Goal: Task Accomplishment & Management: Manage account settings

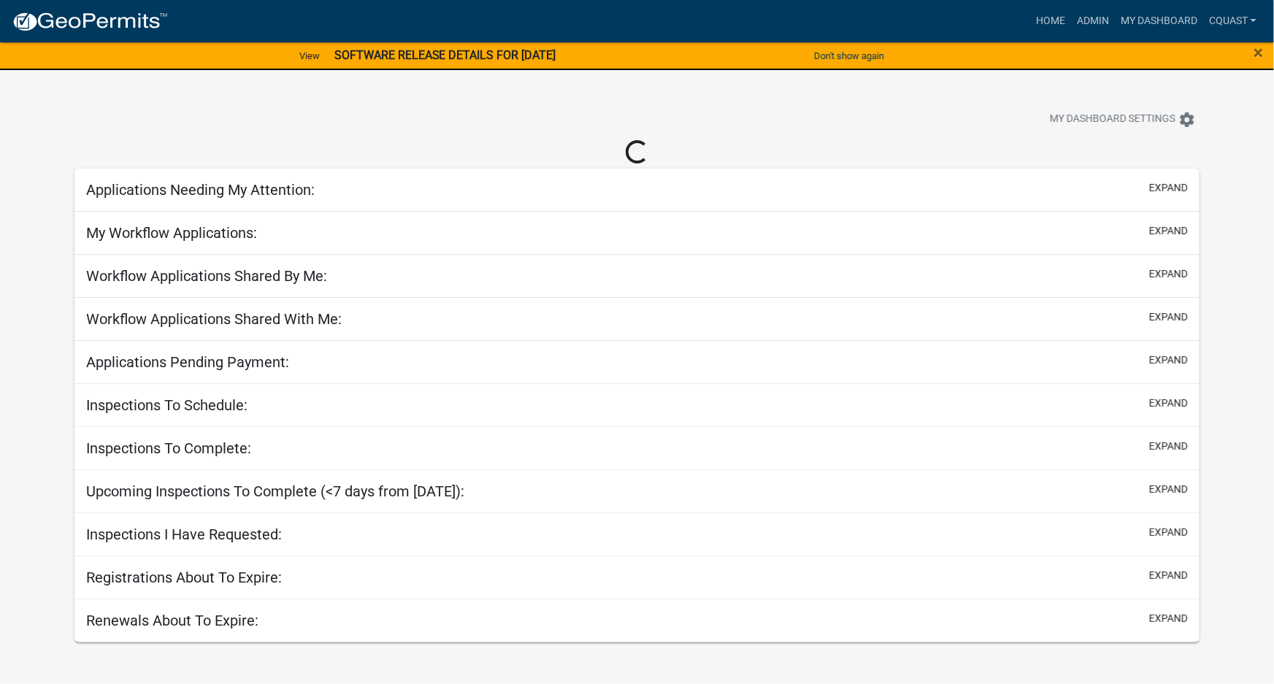
select select "1: 25"
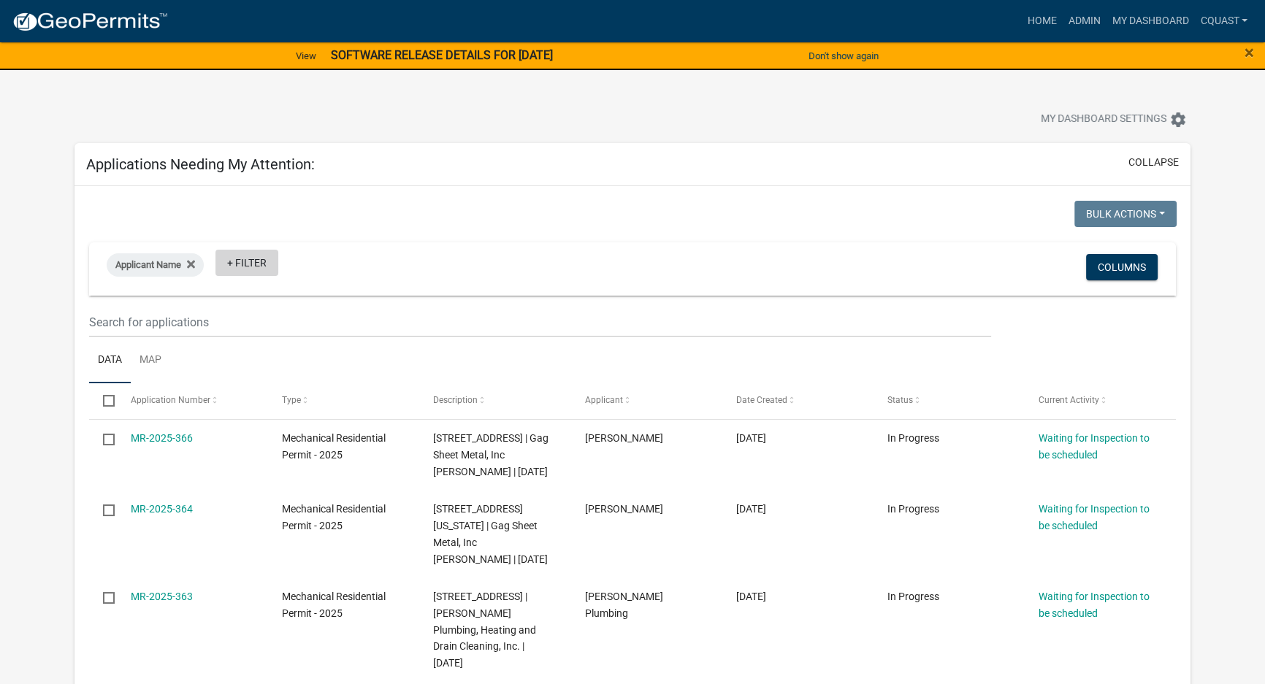
click at [253, 269] on link "+ Filter" at bounding box center [246, 263] width 63 height 26
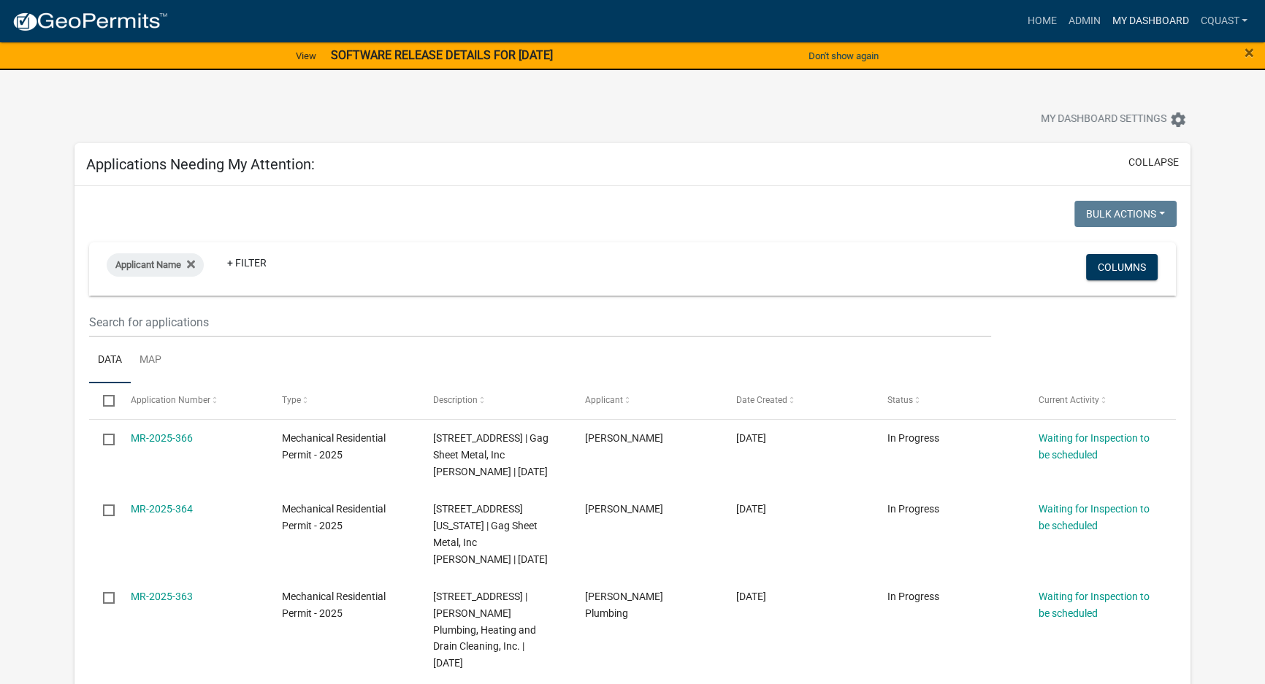
click at [1130, 17] on link "My Dashboard" at bounding box center [1150, 21] width 88 height 28
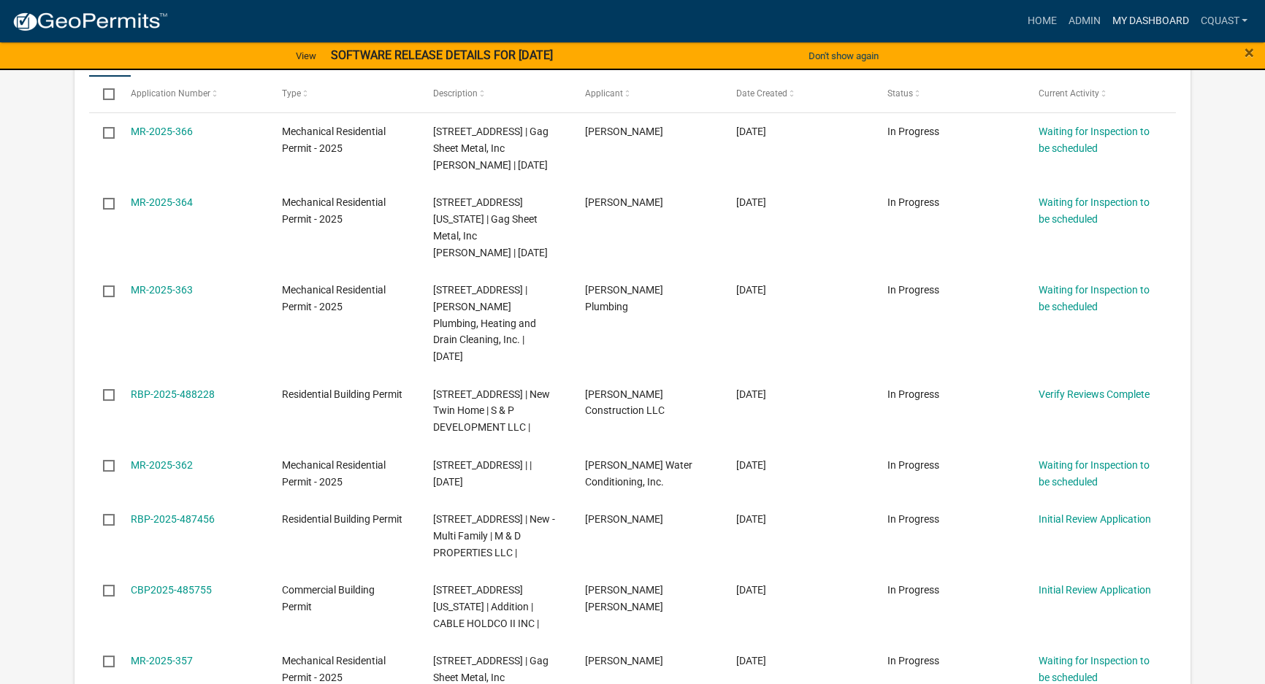
scroll to position [221, 0]
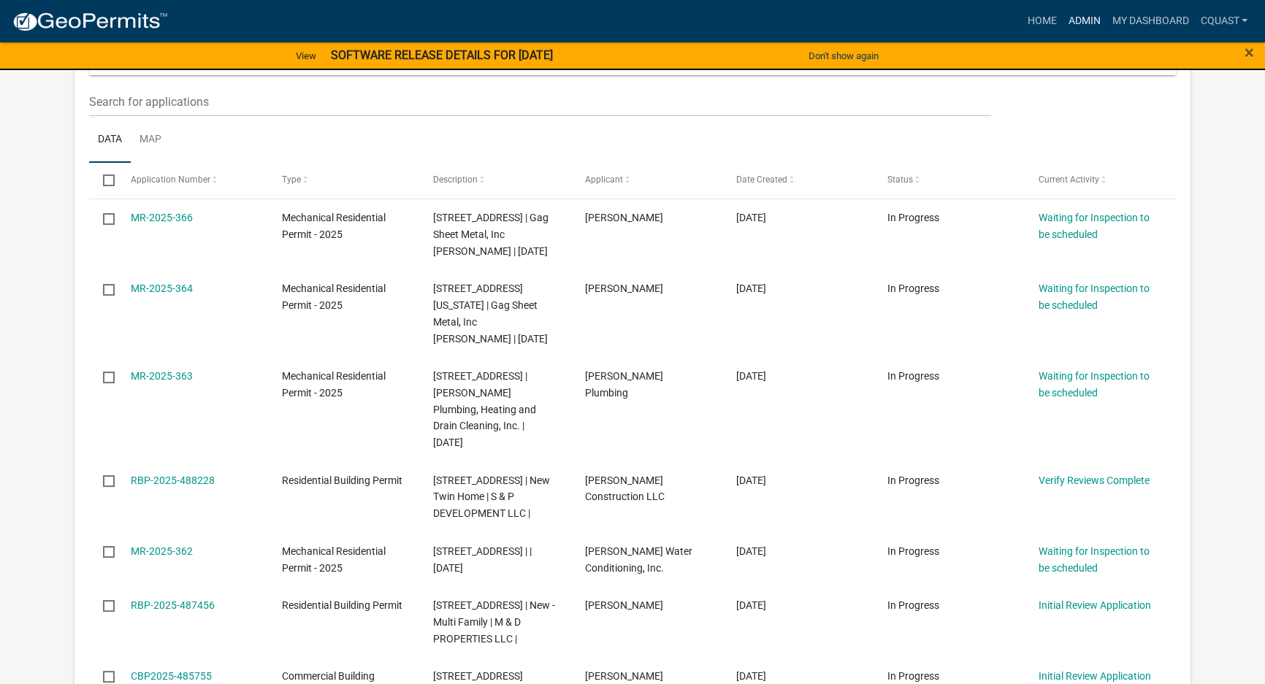
click at [1084, 17] on link "Admin" at bounding box center [1084, 21] width 44 height 28
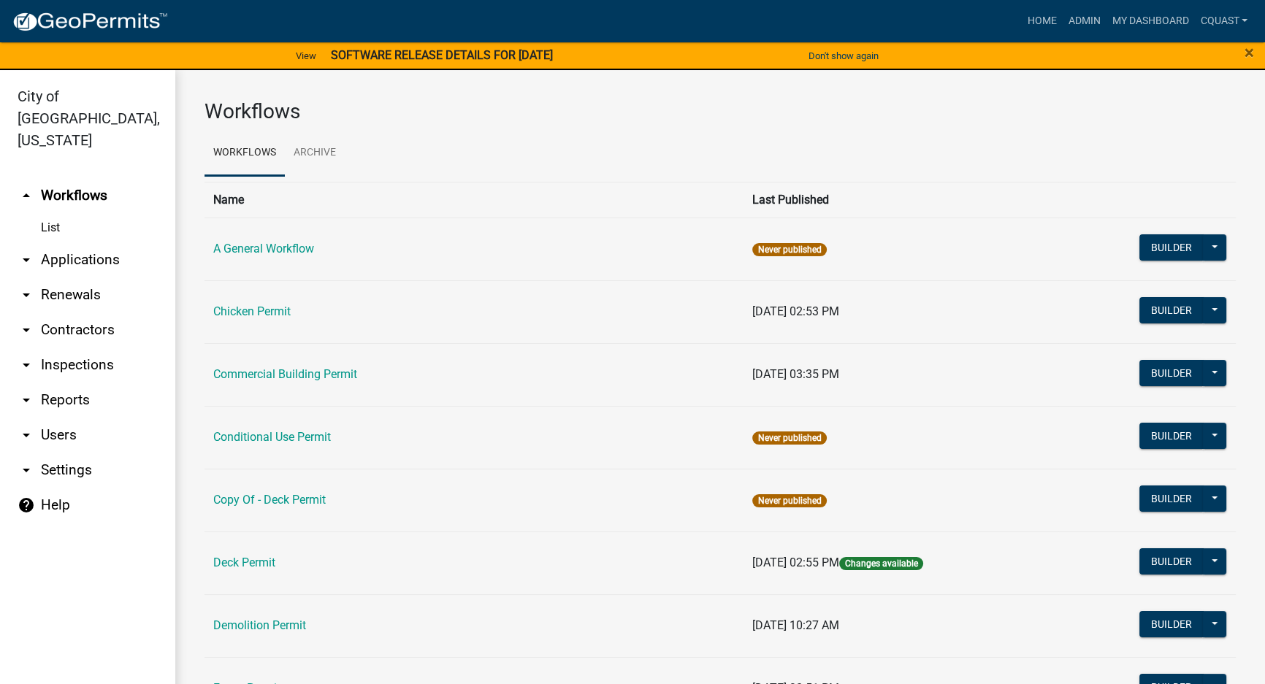
click at [61, 383] on link "arrow_drop_down Reports" at bounding box center [87, 400] width 175 height 35
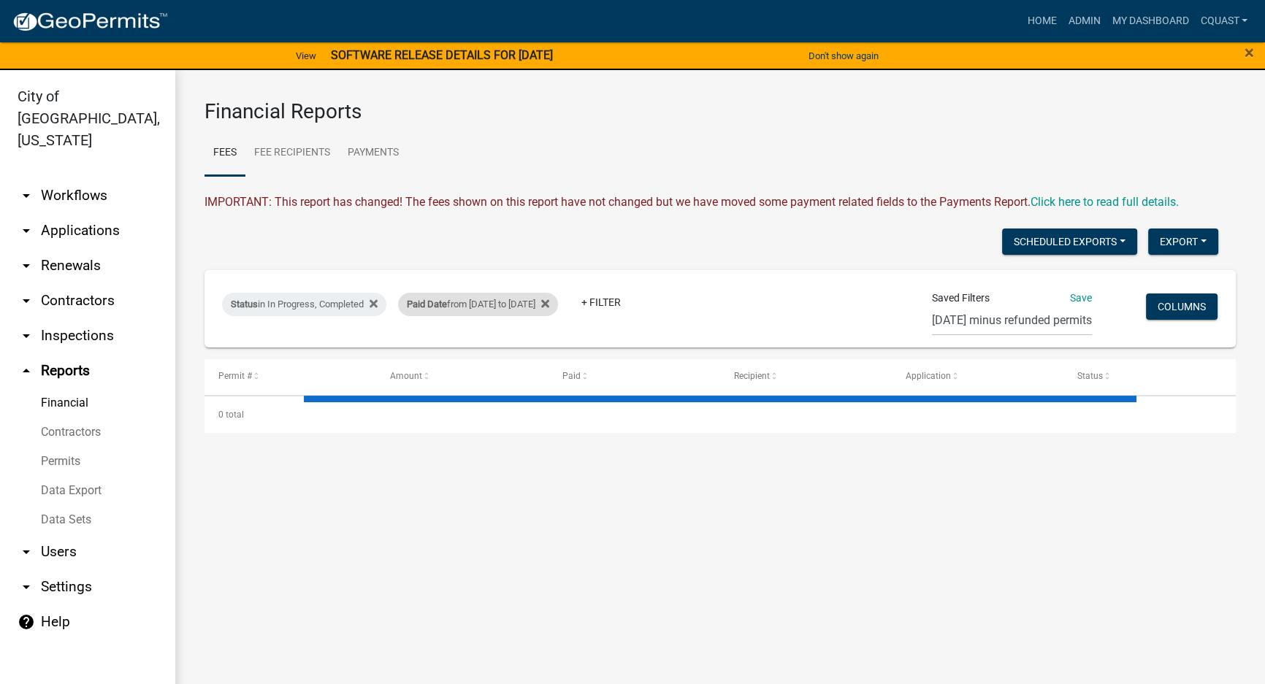
click at [558, 303] on div "Paid Date from [DATE] to [DATE]" at bounding box center [478, 304] width 160 height 23
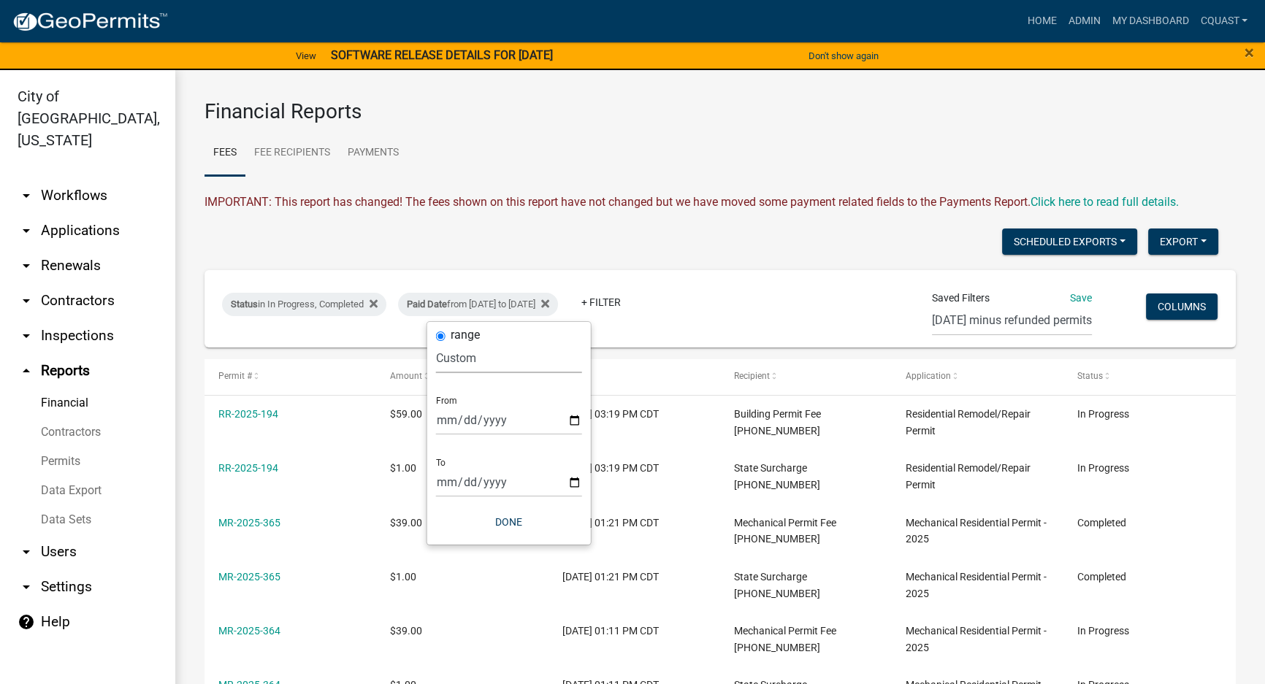
click at [443, 359] on select "[DATE] [DATE] Current Week Previous Week Current Month Last Month Current Calen…" at bounding box center [509, 358] width 146 height 30
select select "previous_1_day"
click at [436, 343] on select "[DATE] [DATE] Current Week Previous Week Current Month Last Month Current Calen…" at bounding box center [509, 358] width 146 height 30
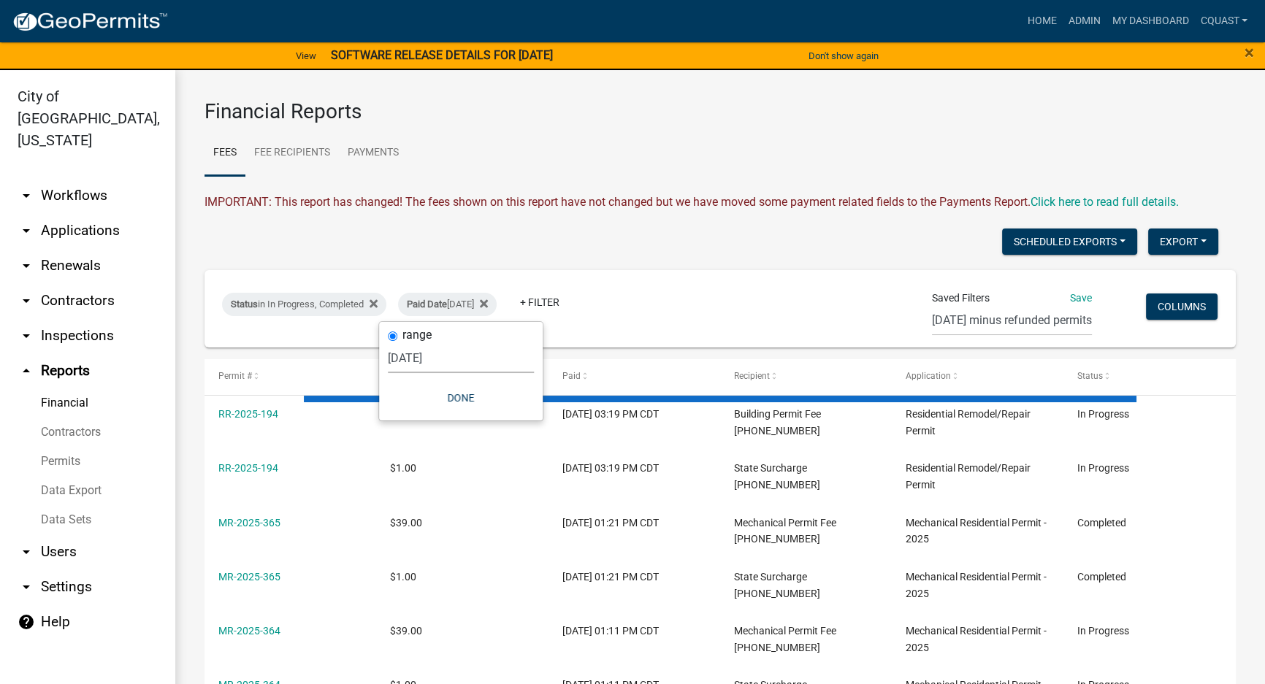
click at [646, 252] on div "Scheduled Exports + Create New Export Excel Format (.xlsx) CSV Format (.csv)" at bounding box center [711, 244] width 1035 height 30
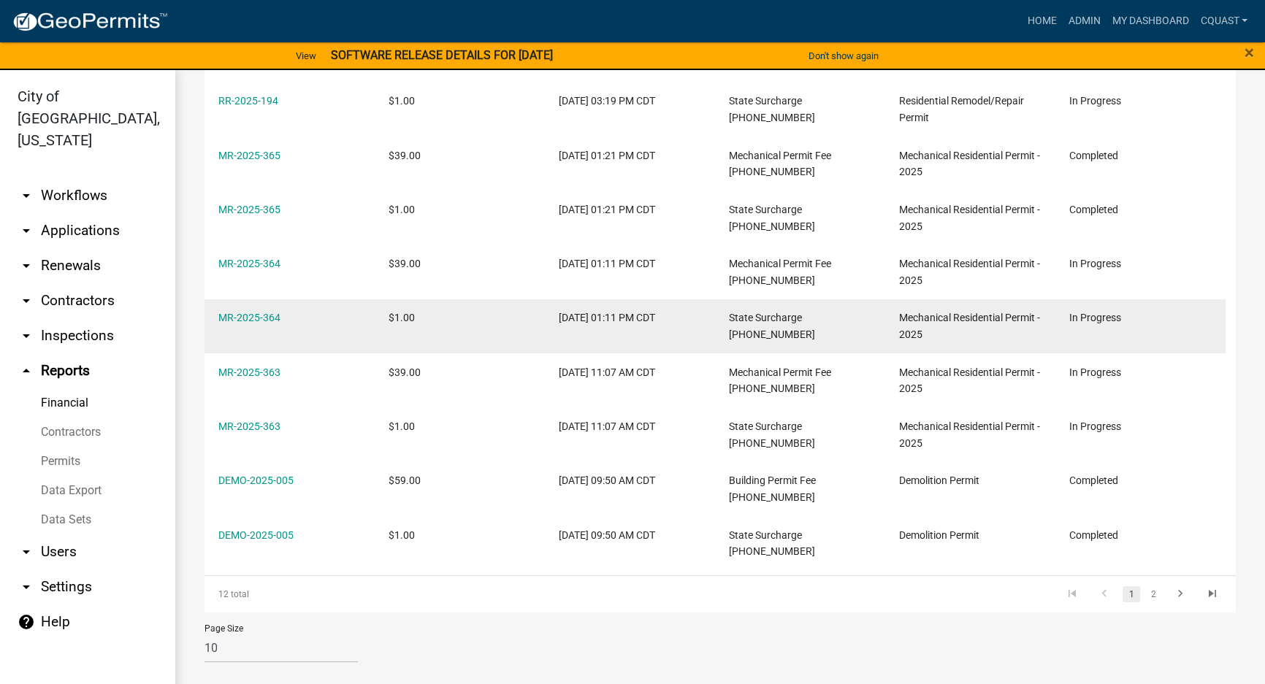
scroll to position [369, 0]
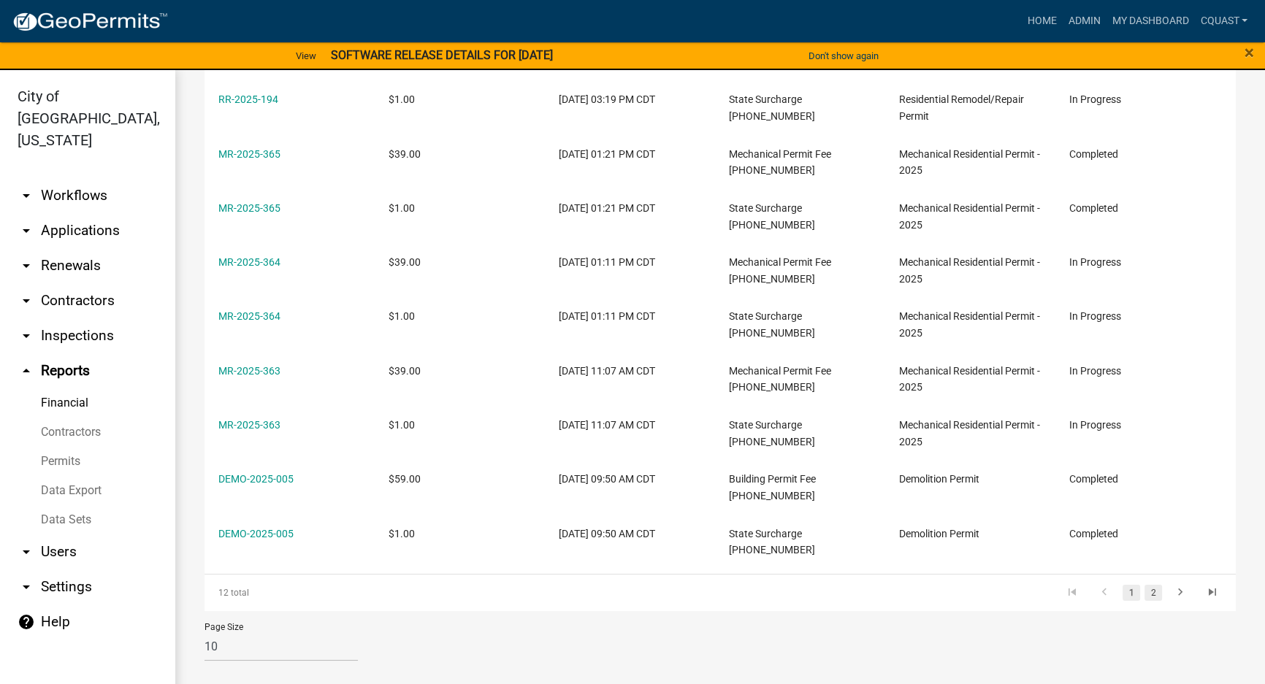
click at [1144, 594] on link "2" at bounding box center [1153, 593] width 18 height 16
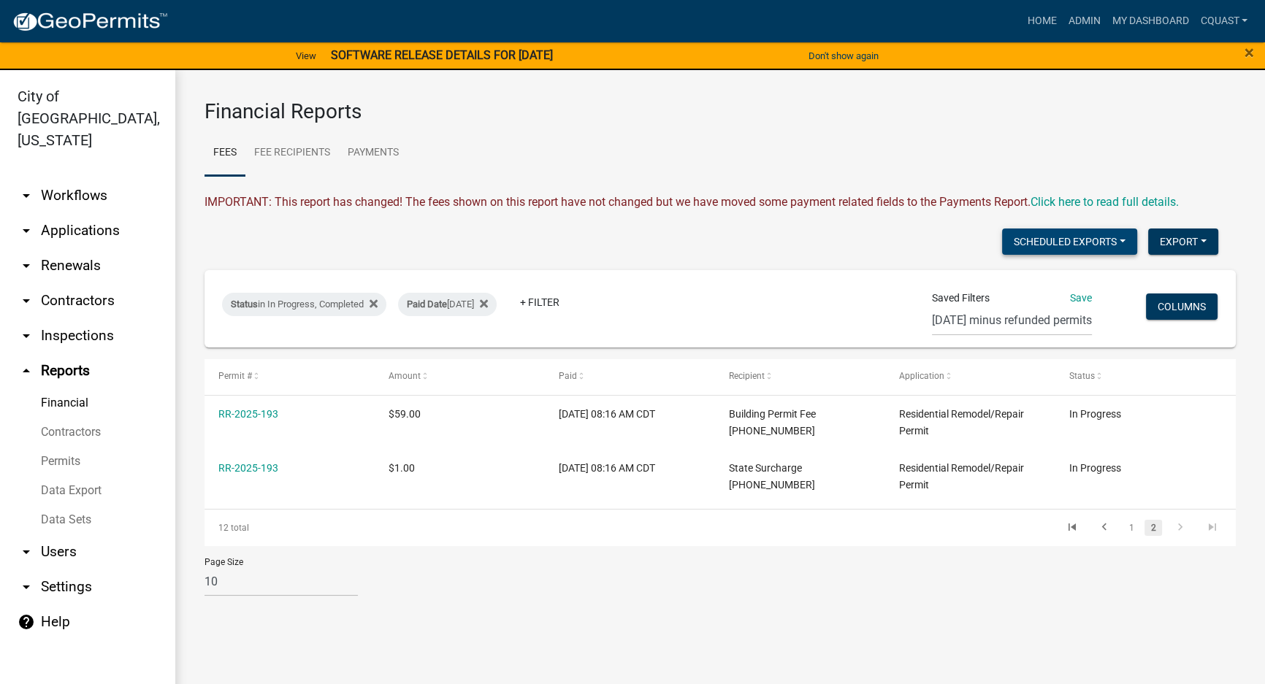
click at [1066, 248] on button "Scheduled Exports" at bounding box center [1069, 242] width 135 height 26
click at [935, 231] on div "Scheduled Exports + Create New Export Excel Format (.xlsx) CSV Format (.csv)" at bounding box center [711, 244] width 1035 height 30
click at [1187, 242] on button "Export" at bounding box center [1183, 242] width 70 height 26
click at [1163, 275] on button "Excel Format (.xlsx)" at bounding box center [1149, 279] width 137 height 35
click at [69, 213] on link "arrow_drop_down Applications" at bounding box center [87, 230] width 175 height 35
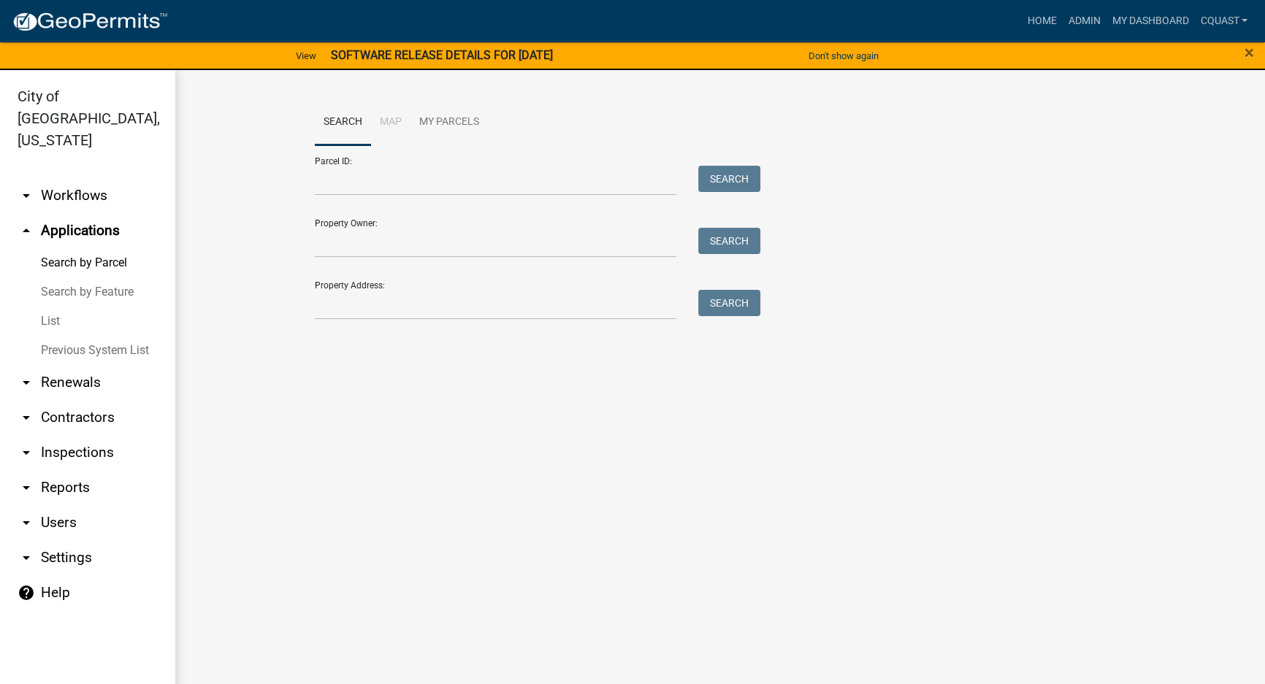
click at [47, 307] on link "List" at bounding box center [87, 321] width 175 height 29
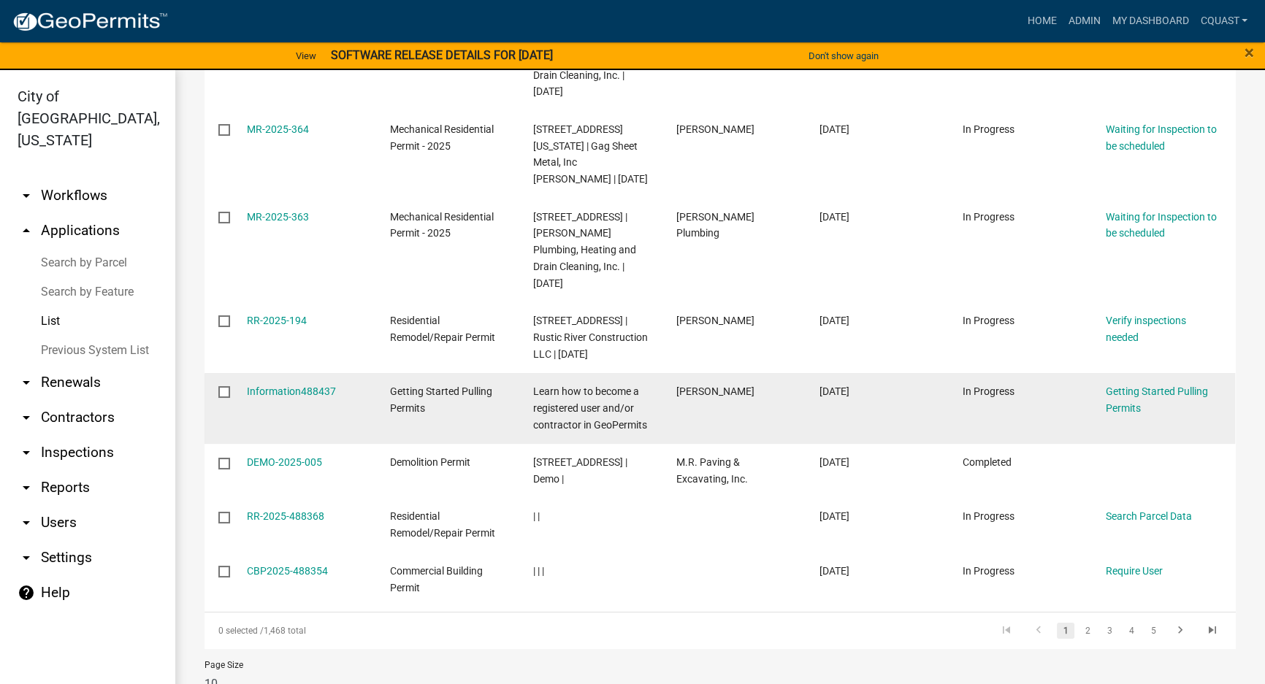
scroll to position [489, 0]
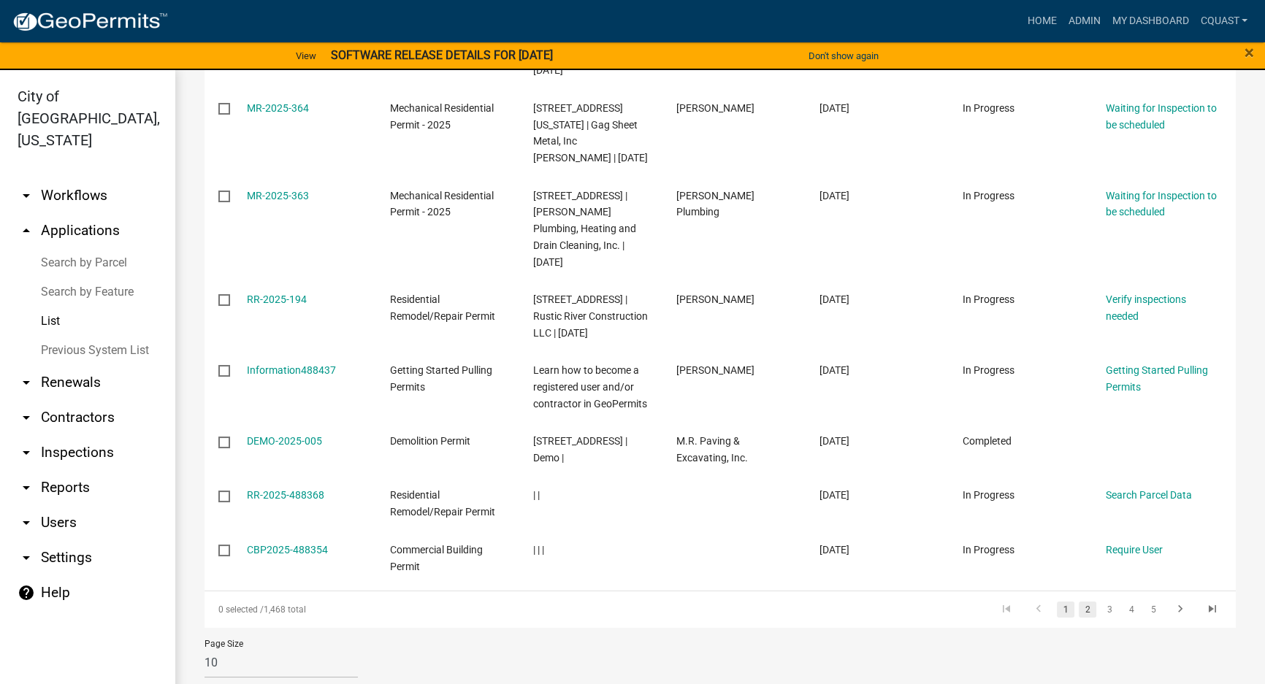
click at [1079, 602] on link "2" at bounding box center [1088, 610] width 18 height 16
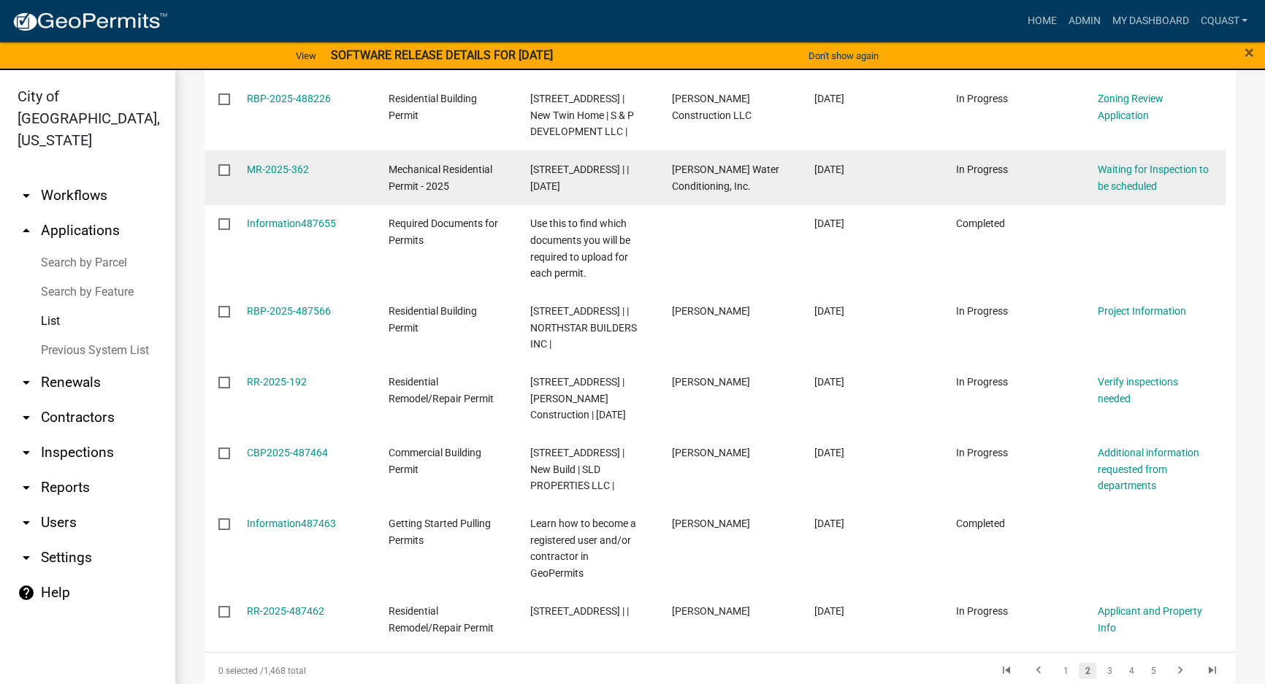
scroll to position [472, 0]
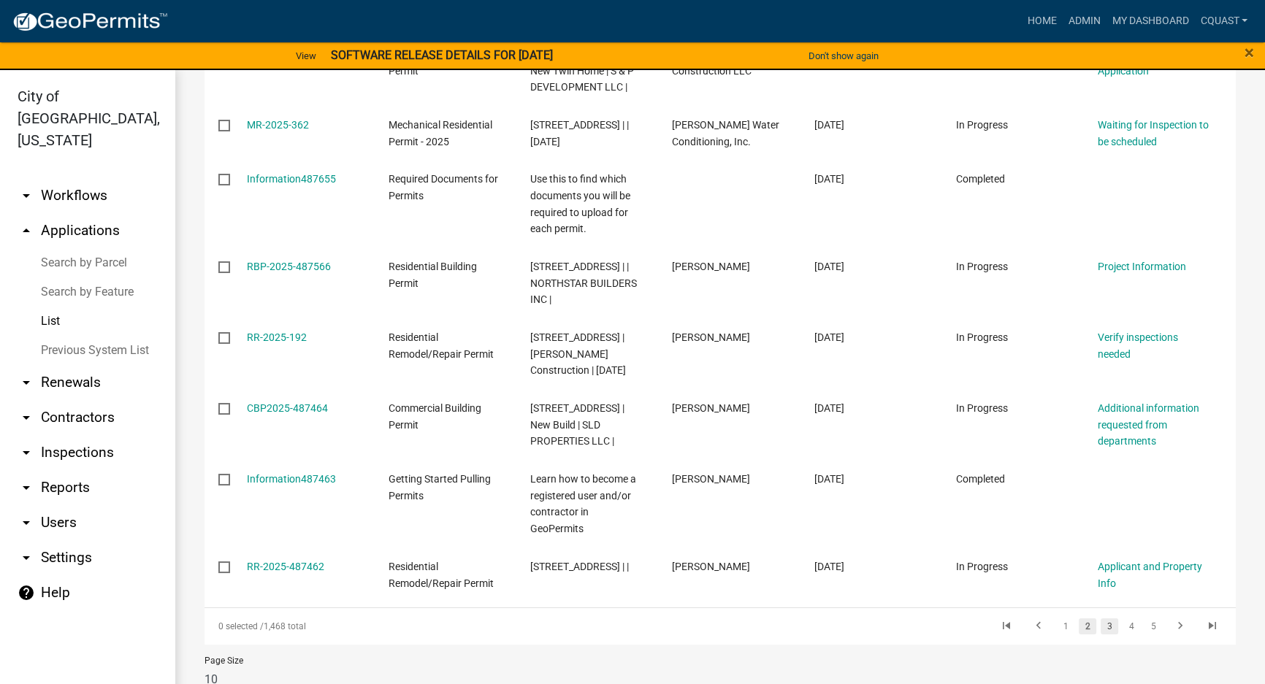
click at [1100, 619] on link "3" at bounding box center [1109, 627] width 18 height 16
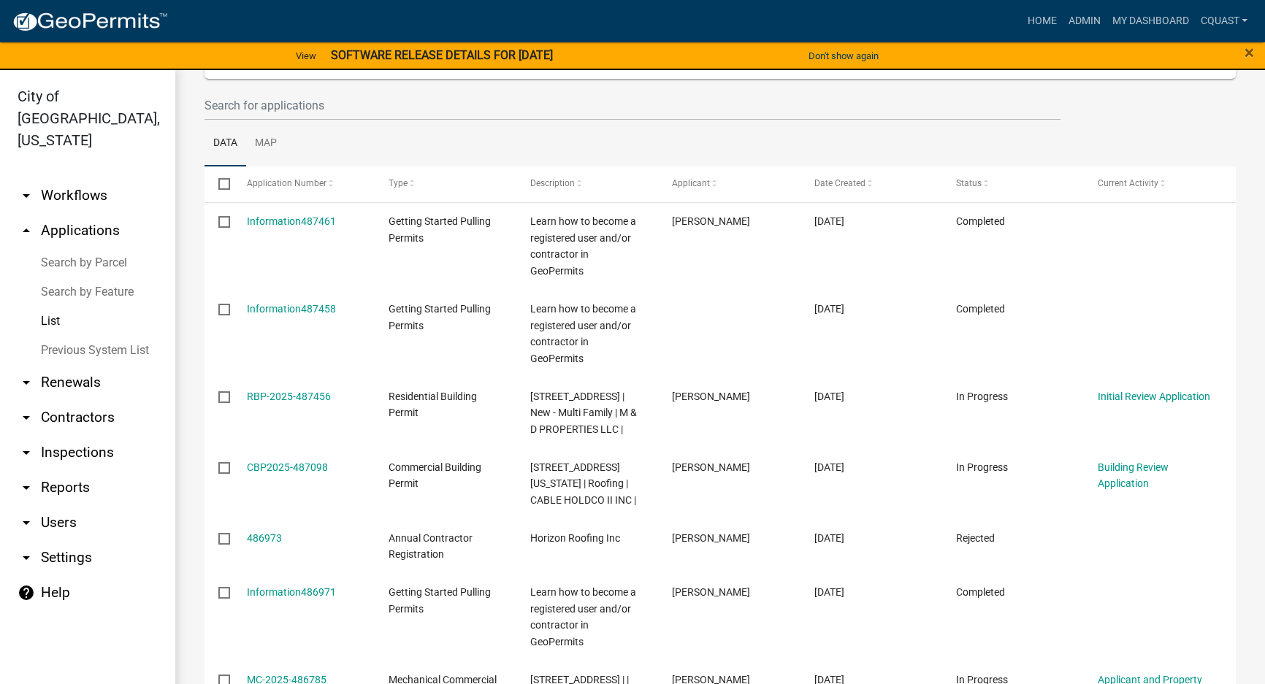
scroll to position [177, 0]
